Goal: Information Seeking & Learning: Learn about a topic

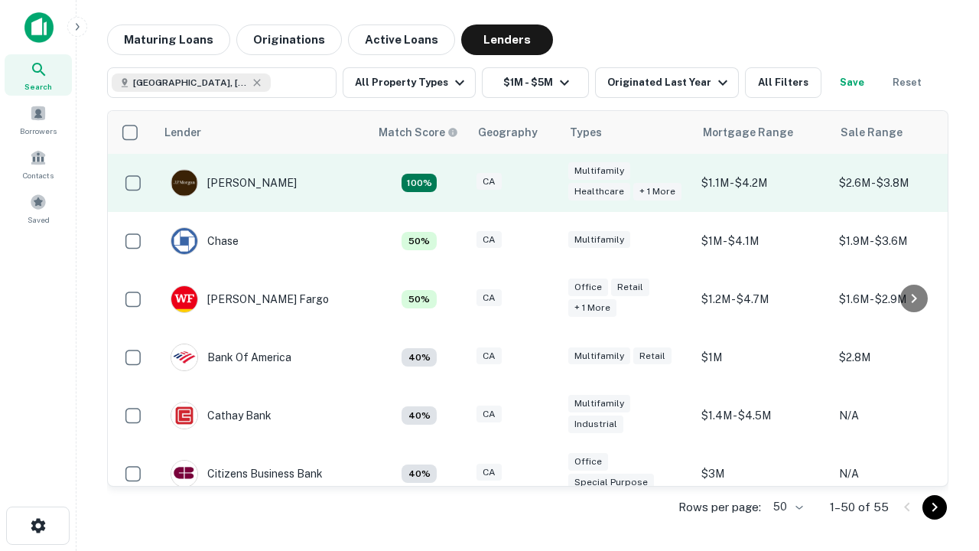
click at [543, 183] on div "CA" at bounding box center [515, 183] width 77 height 21
